Goal: Task Accomplishment & Management: Complete application form

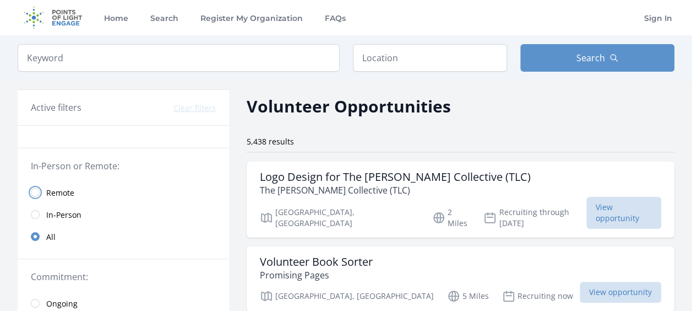
click at [36, 192] on input "radio" at bounding box center [35, 192] width 9 height 9
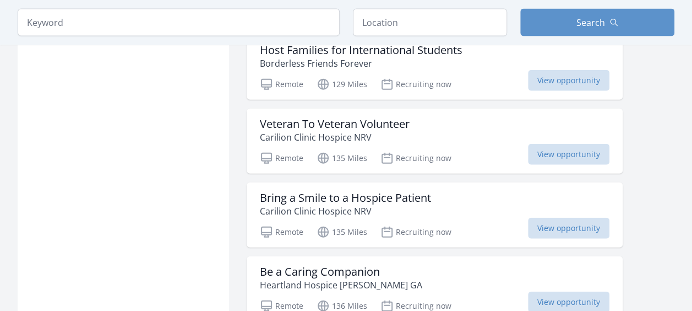
scroll to position [1236, 0]
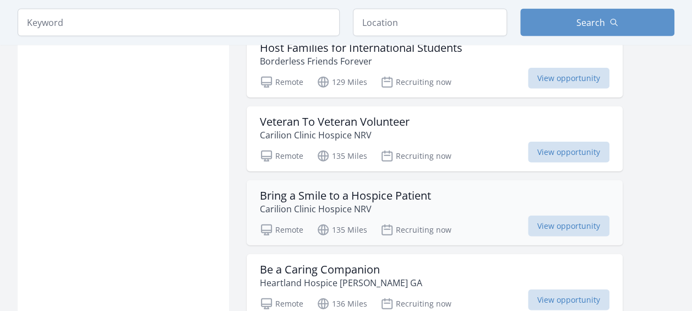
click at [372, 189] on h3 "Bring a Smile to a Hospice Patient" at bounding box center [345, 195] width 171 height 13
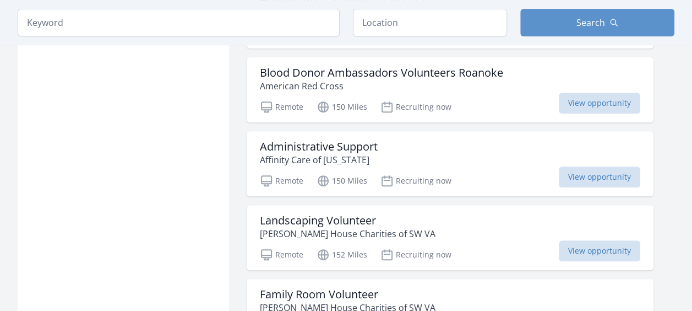
scroll to position [2248, 0]
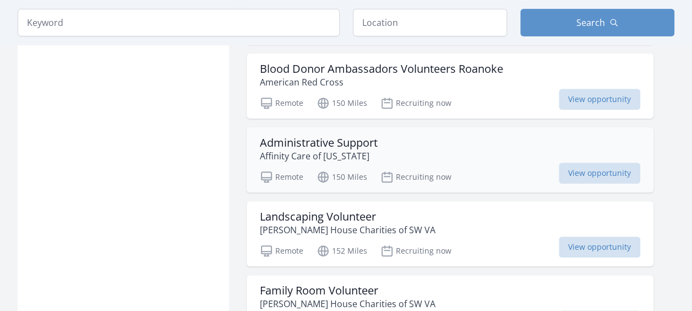
click at [339, 136] on h3 "Administrative Support" at bounding box center [319, 142] width 118 height 13
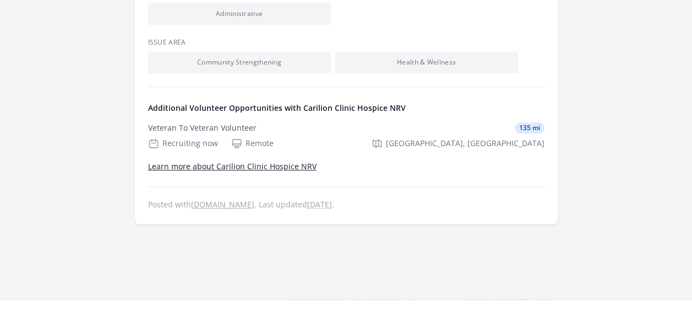
scroll to position [517, 0]
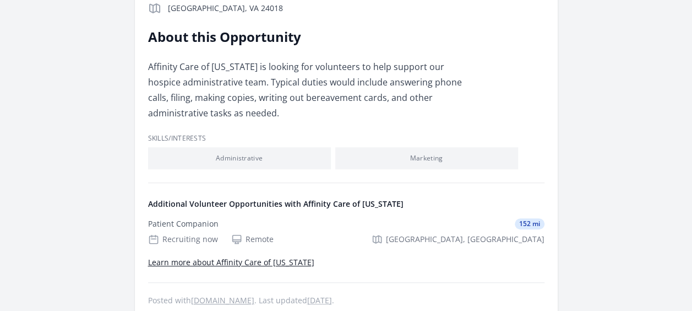
scroll to position [272, 0]
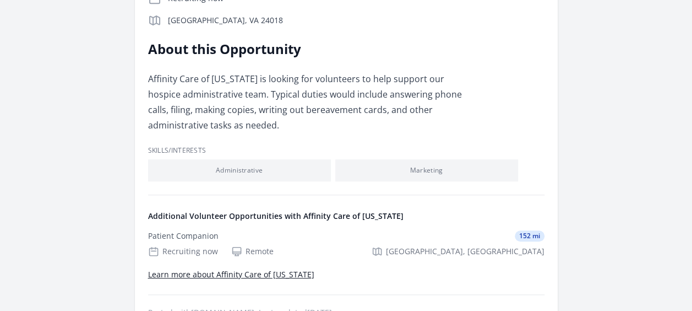
click at [246, 168] on li "Administrative" at bounding box center [239, 170] width 183 height 22
click at [235, 275] on link "Learn more about Affinity Care of Virginia" at bounding box center [231, 274] width 166 height 10
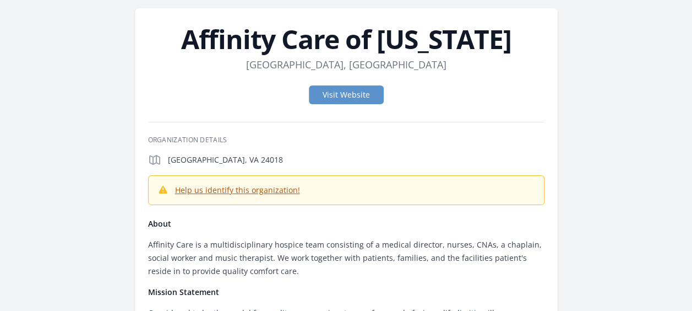
scroll to position [25, 0]
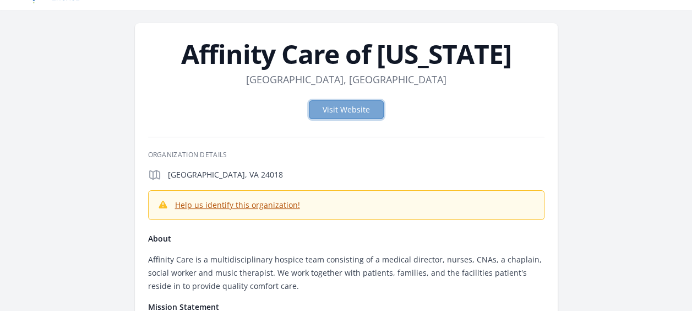
click at [349, 107] on link "Visit Website" at bounding box center [346, 109] width 75 height 19
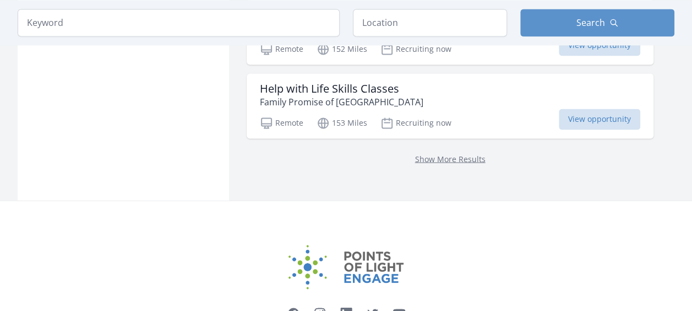
scroll to position [3030, 0]
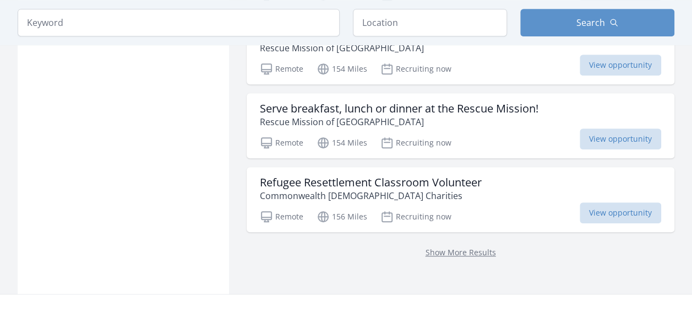
scroll to position [4498, 0]
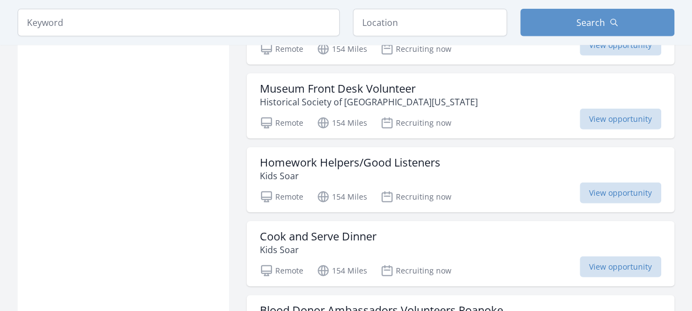
scroll to position [3427, 0]
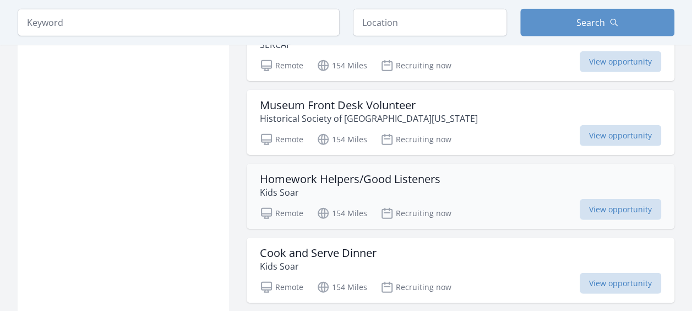
click at [413, 172] on h3 "Homework Helpers/Good Listeners" at bounding box center [350, 178] width 181 height 13
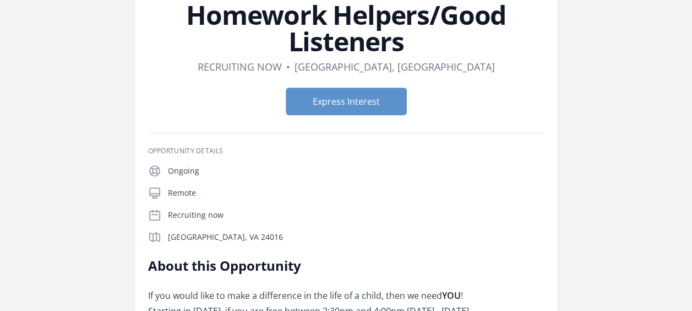
scroll to position [71, 0]
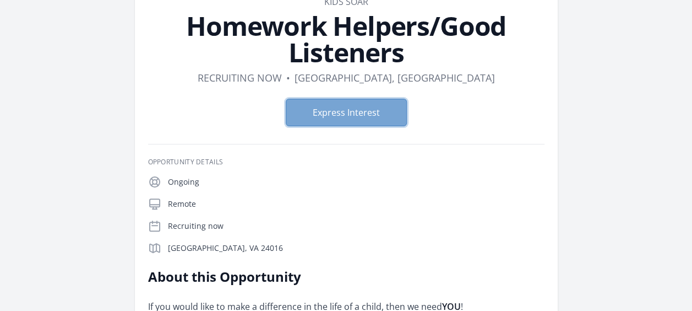
click at [328, 109] on button "Express Interest" at bounding box center [346, 113] width 121 height 28
